Goal: Task Accomplishment & Management: Manage account settings

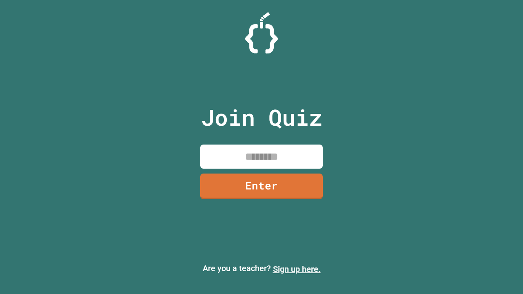
click at [297, 269] on link "Sign up here." at bounding box center [297, 269] width 48 height 10
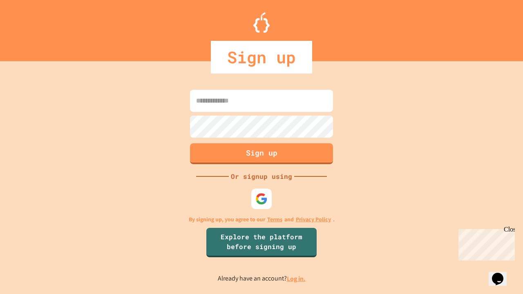
click at [297, 279] on link "Log in." at bounding box center [296, 278] width 19 height 9
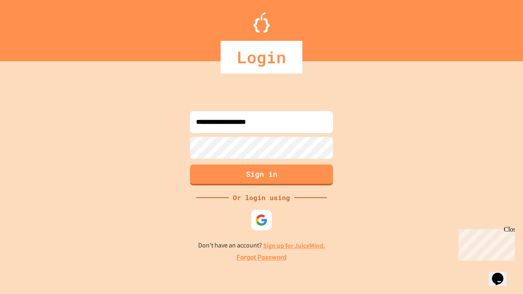
type input "**********"
